Goal: Task Accomplishment & Management: Manage account settings

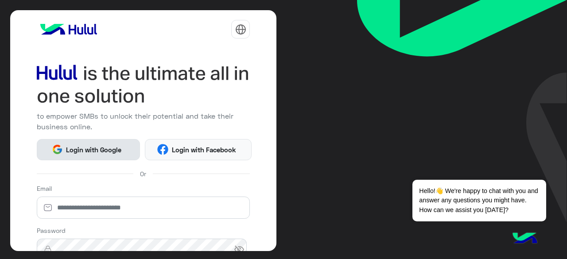
click at [109, 152] on span "Login with Google" at bounding box center [94, 150] width 62 height 10
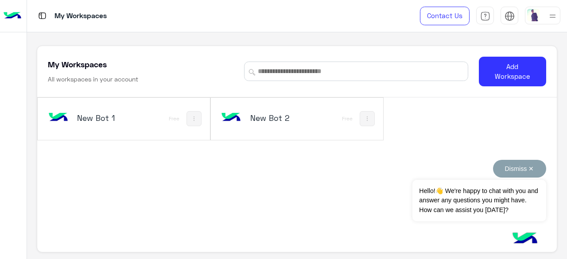
click at [532, 168] on button "Dismiss ✕" at bounding box center [519, 169] width 53 height 18
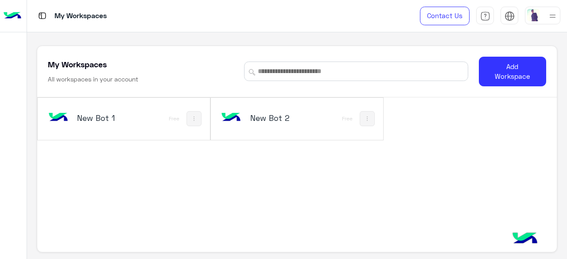
click at [533, 15] on img at bounding box center [533, 15] width 12 height 12
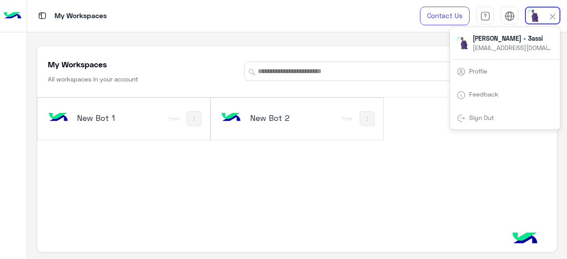
click at [483, 119] on link "Sign Out" at bounding box center [481, 118] width 25 height 8
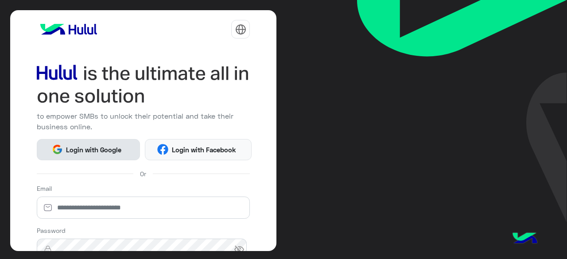
click at [85, 145] on span "Login with Google" at bounding box center [94, 150] width 62 height 10
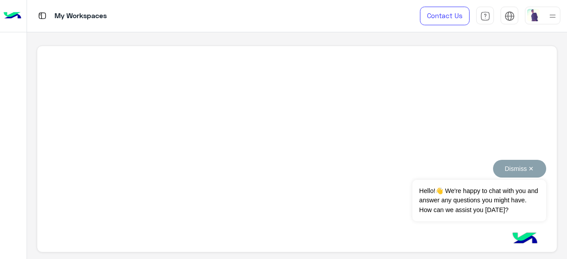
click at [534, 168] on button "Dismiss ✕" at bounding box center [519, 169] width 53 height 18
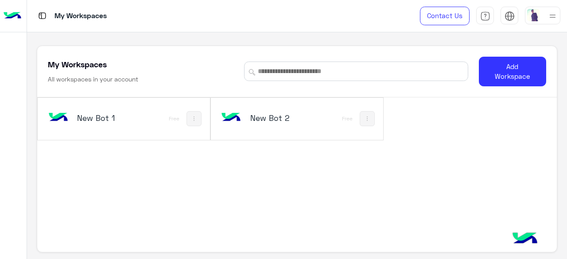
click at [541, 16] on div at bounding box center [542, 16] width 35 height 18
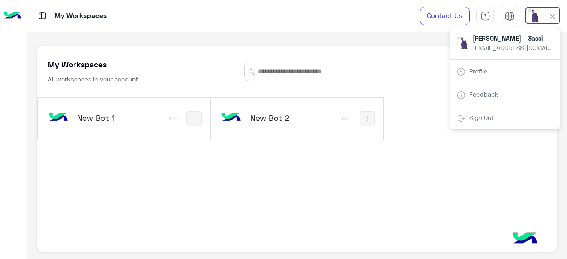
click at [493, 113] on div "Sign Out" at bounding box center [505, 117] width 110 height 23
click at [477, 116] on link "Sign Out" at bounding box center [481, 118] width 25 height 8
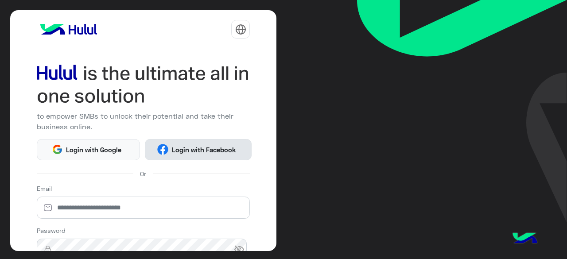
click at [188, 141] on button "Login with Facebook" at bounding box center [198, 149] width 107 height 21
